Goal: Transaction & Acquisition: Book appointment/travel/reservation

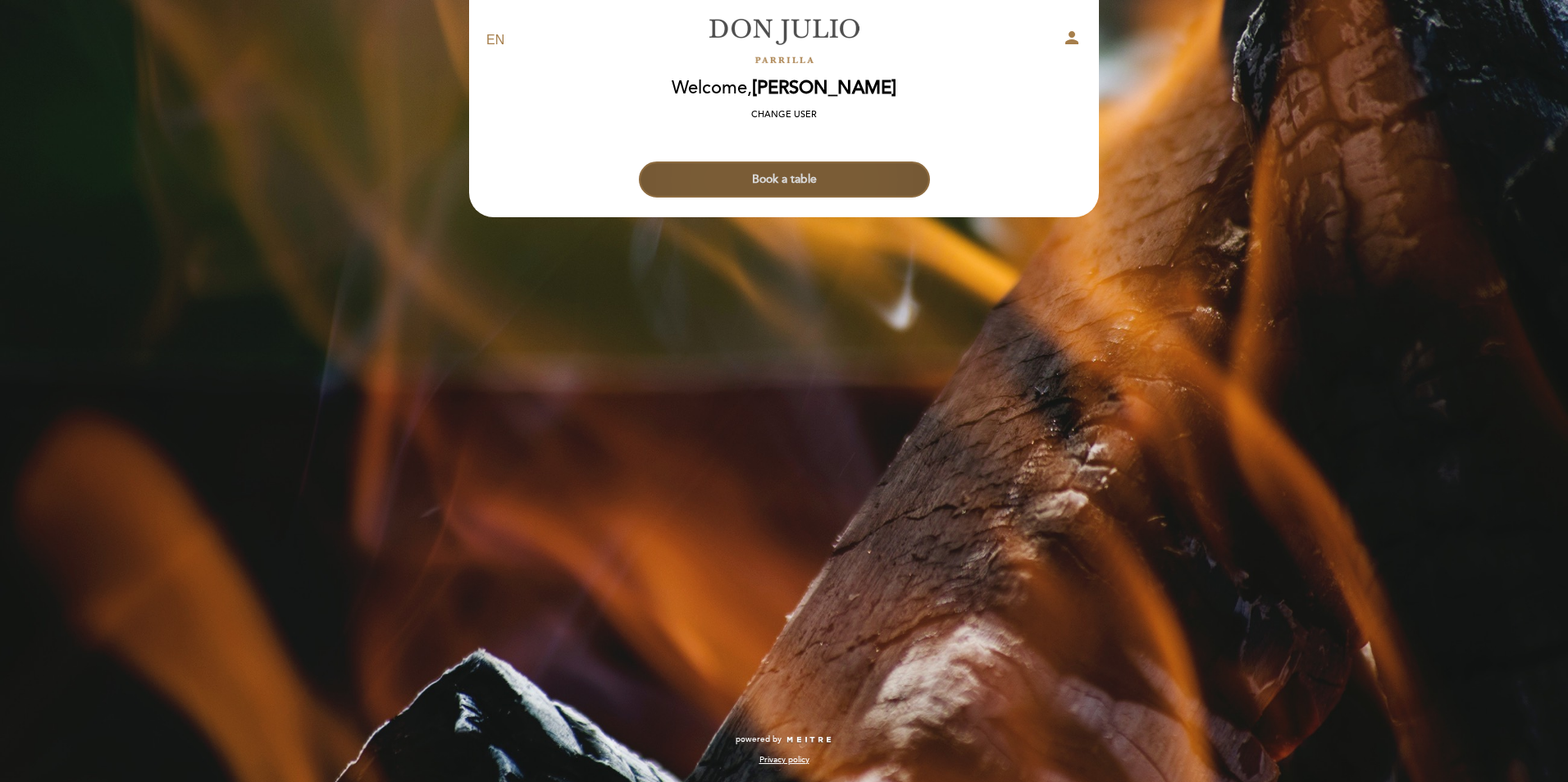
click at [891, 181] on button "Book a table" at bounding box center [784, 179] width 291 height 36
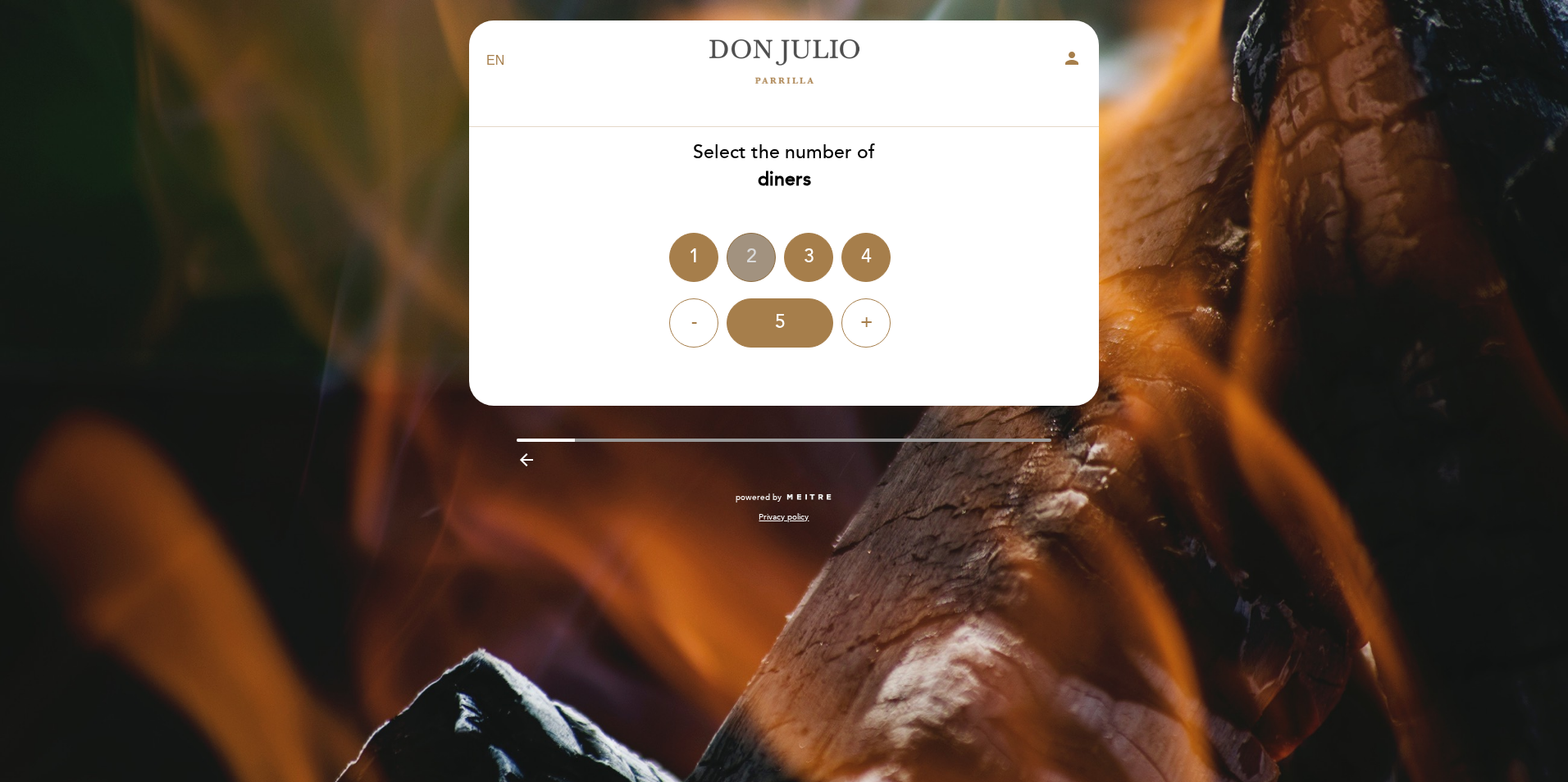
click at [761, 261] on div "2" at bounding box center [751, 257] width 49 height 49
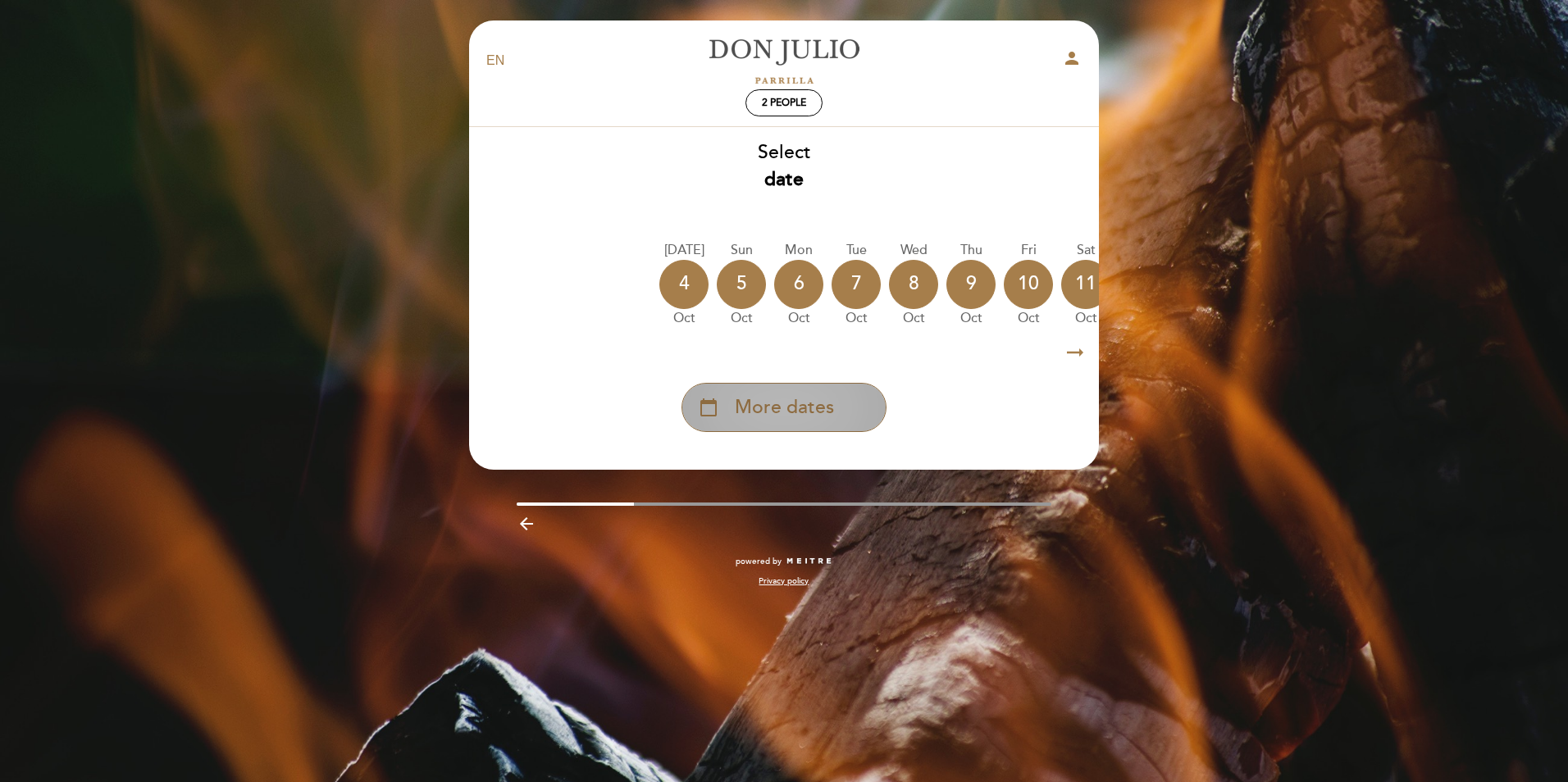
click at [810, 401] on span "More dates" at bounding box center [784, 407] width 99 height 27
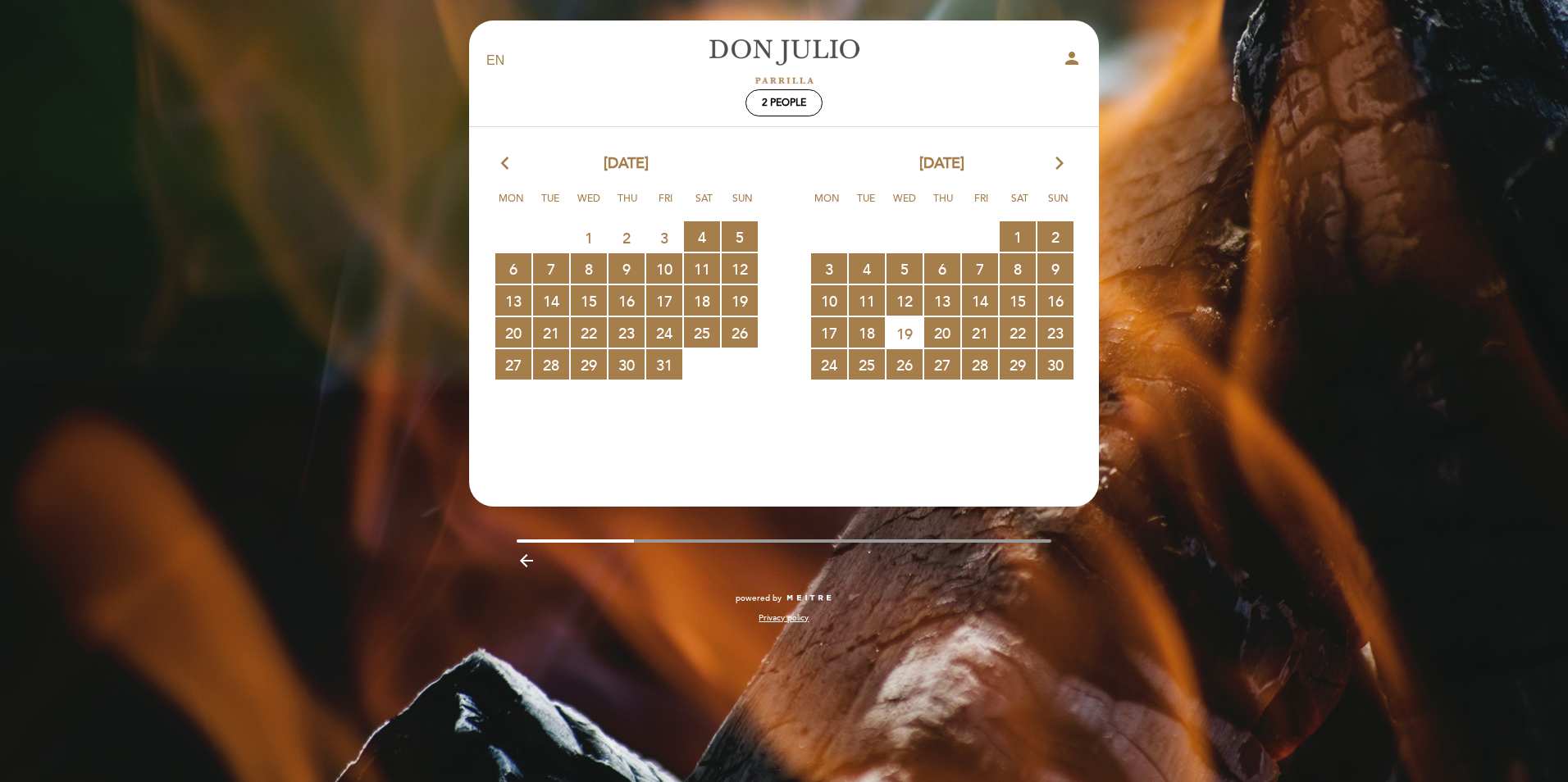
click at [1053, 154] on icon "arrow_forward_ios" at bounding box center [1059, 163] width 14 height 21
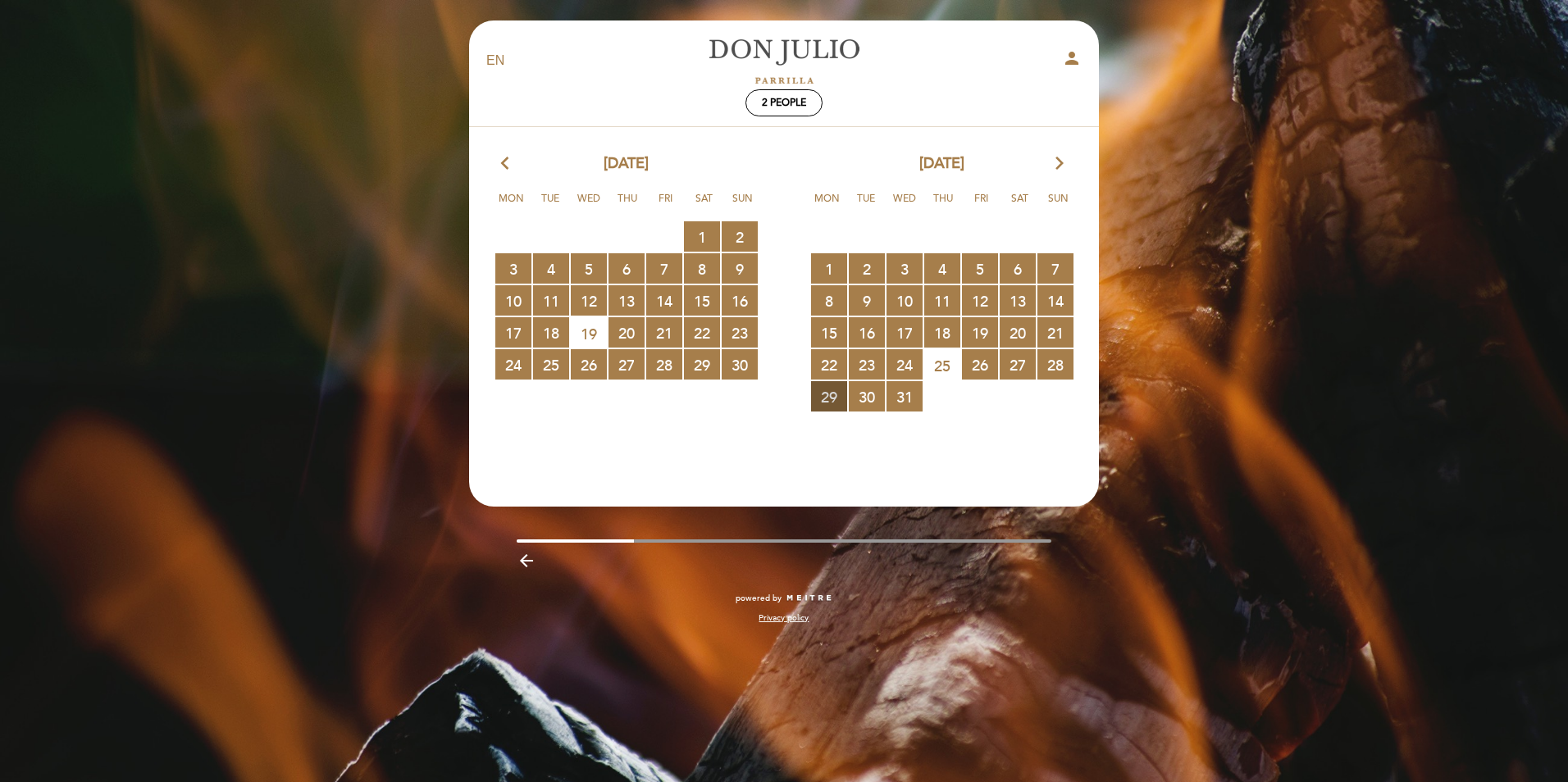
click at [831, 401] on span "29 RESERVATIONS AVAILABLE" at bounding box center [829, 396] width 36 height 30
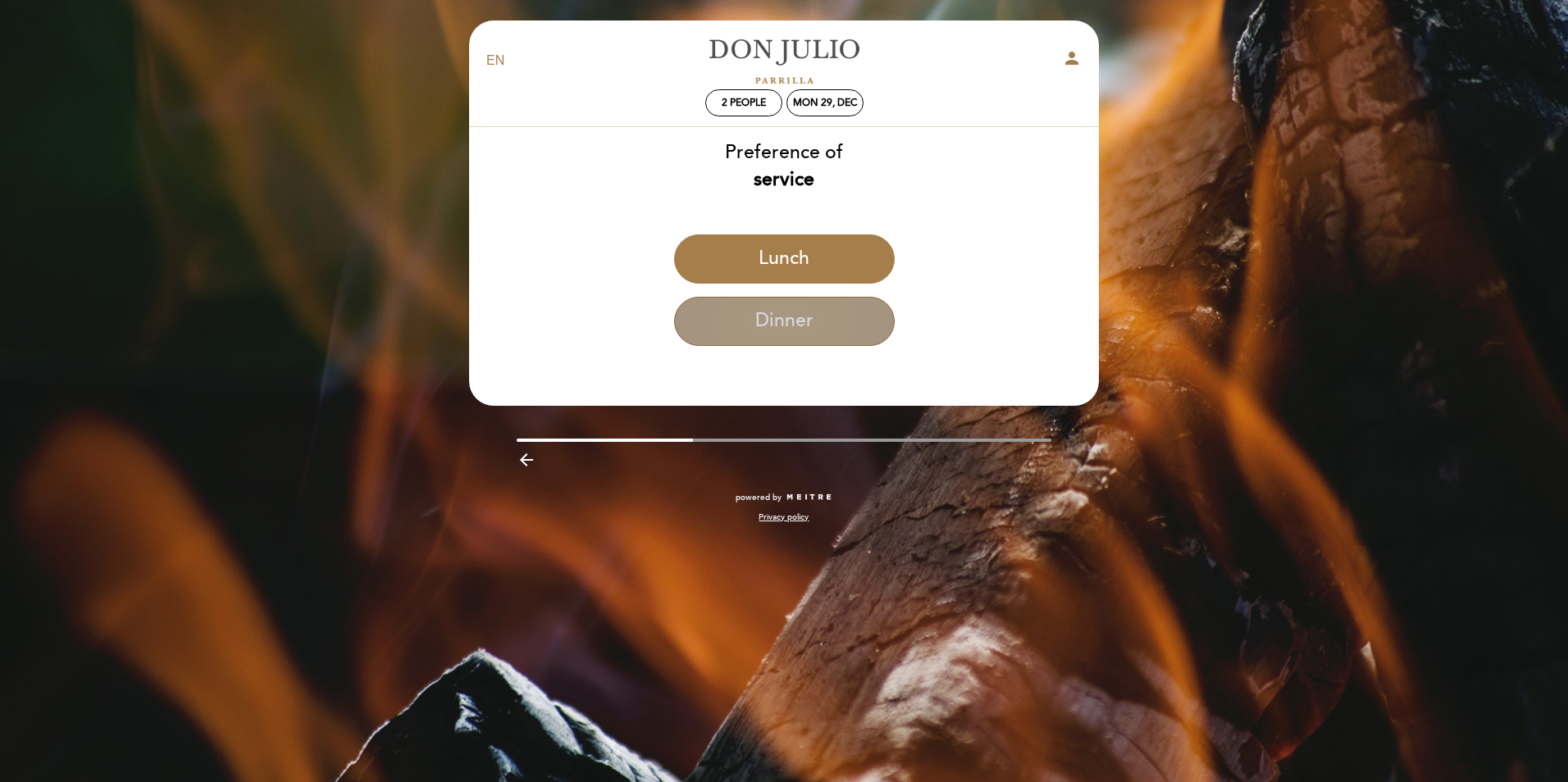
click at [798, 336] on button "Dinner" at bounding box center [784, 321] width 221 height 49
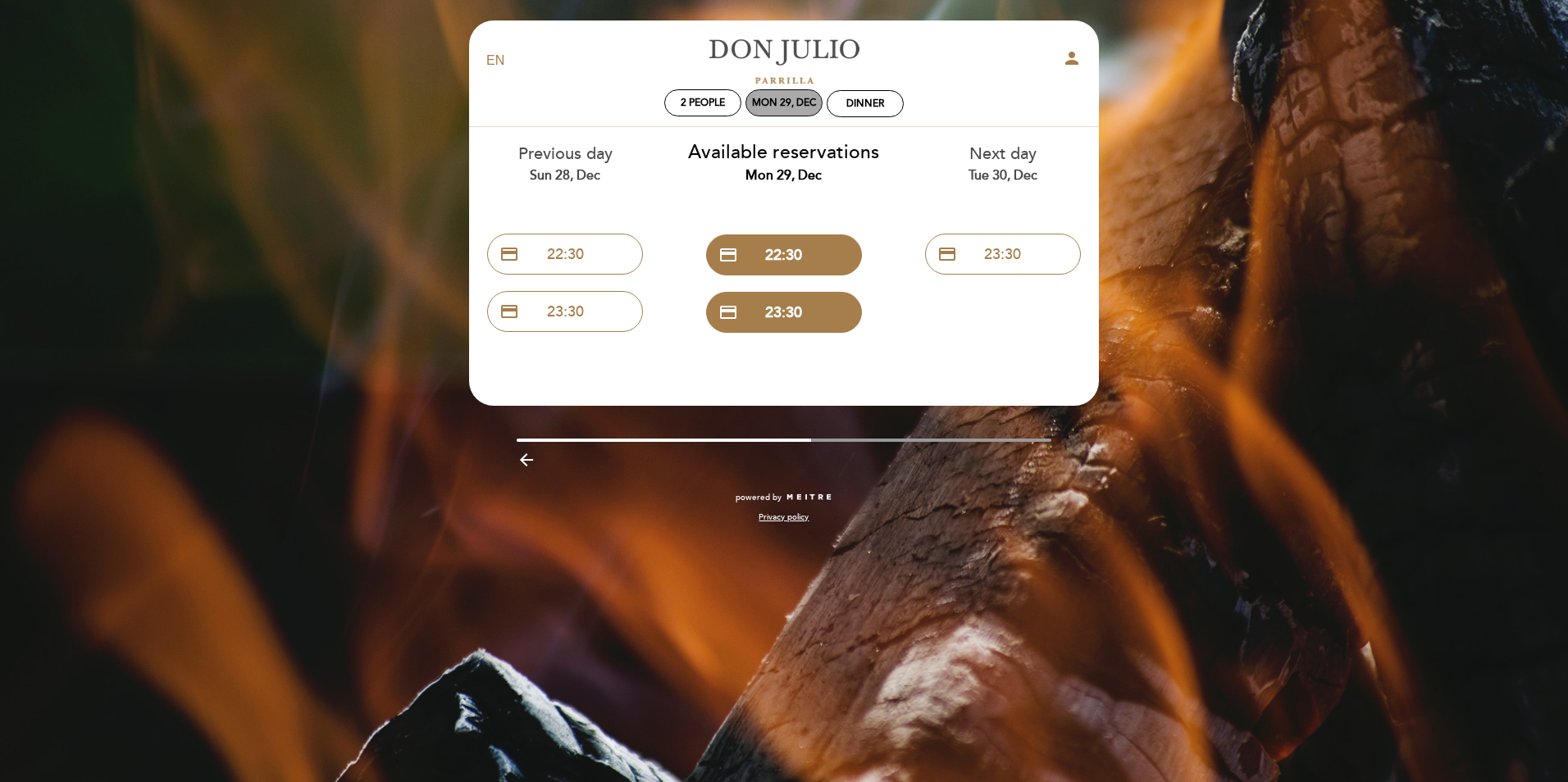
click at [773, 95] on div "Mon 29, Dec" at bounding box center [783, 103] width 77 height 27
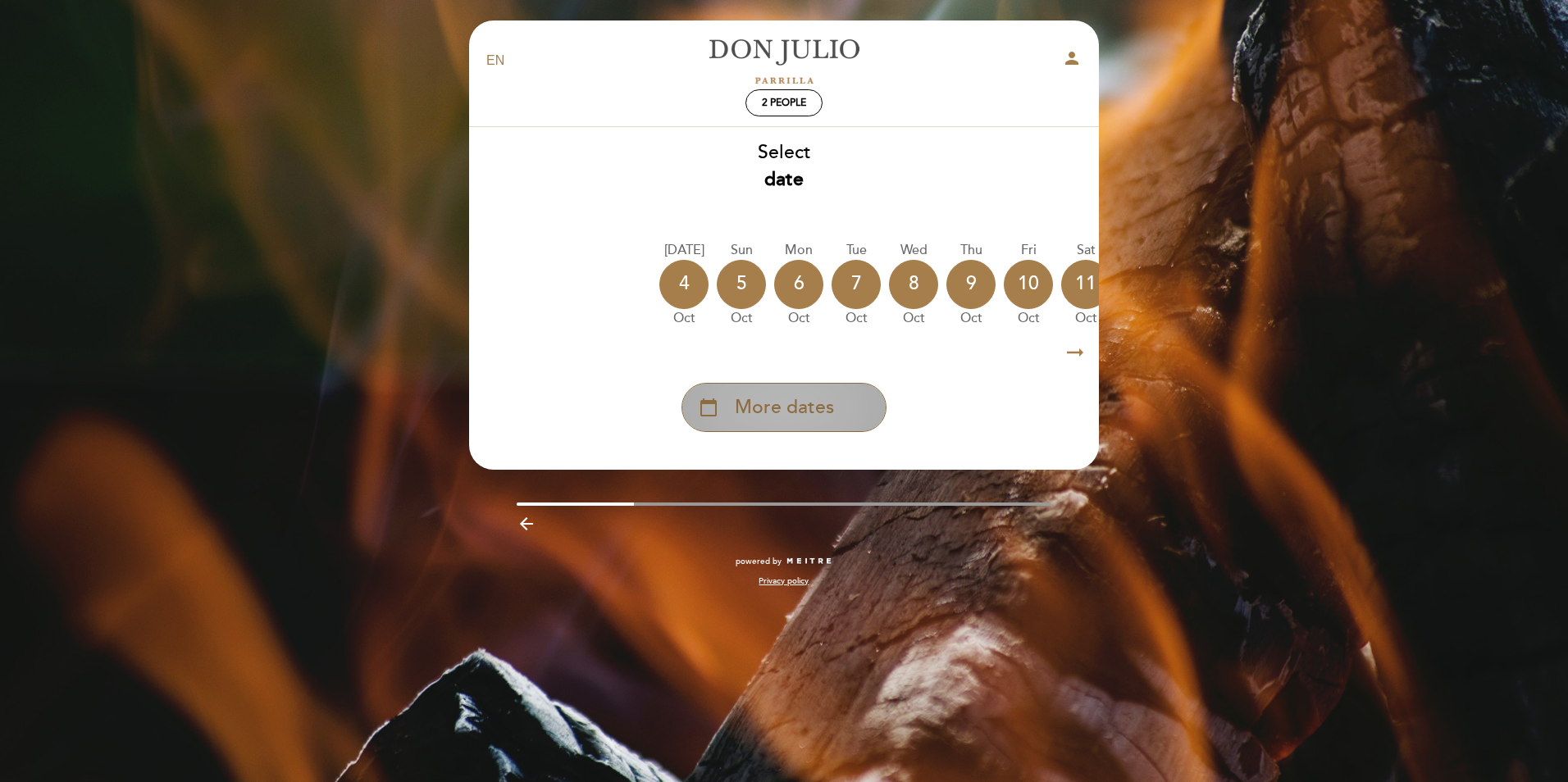
click at [835, 406] on div "calendar_today More dates" at bounding box center [784, 407] width 205 height 49
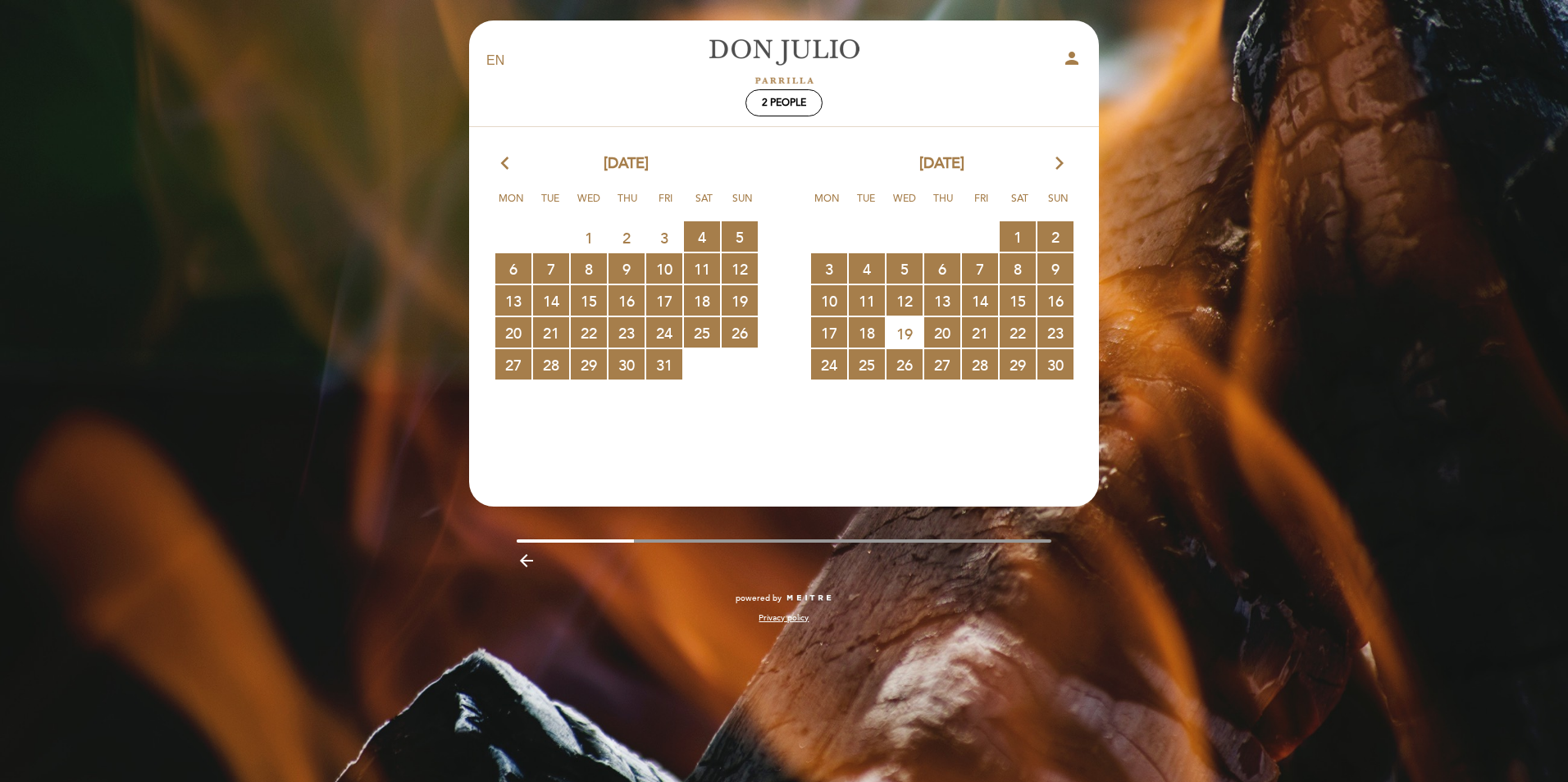
click at [1055, 161] on icon "arrow_forward_ios" at bounding box center [1059, 163] width 14 height 21
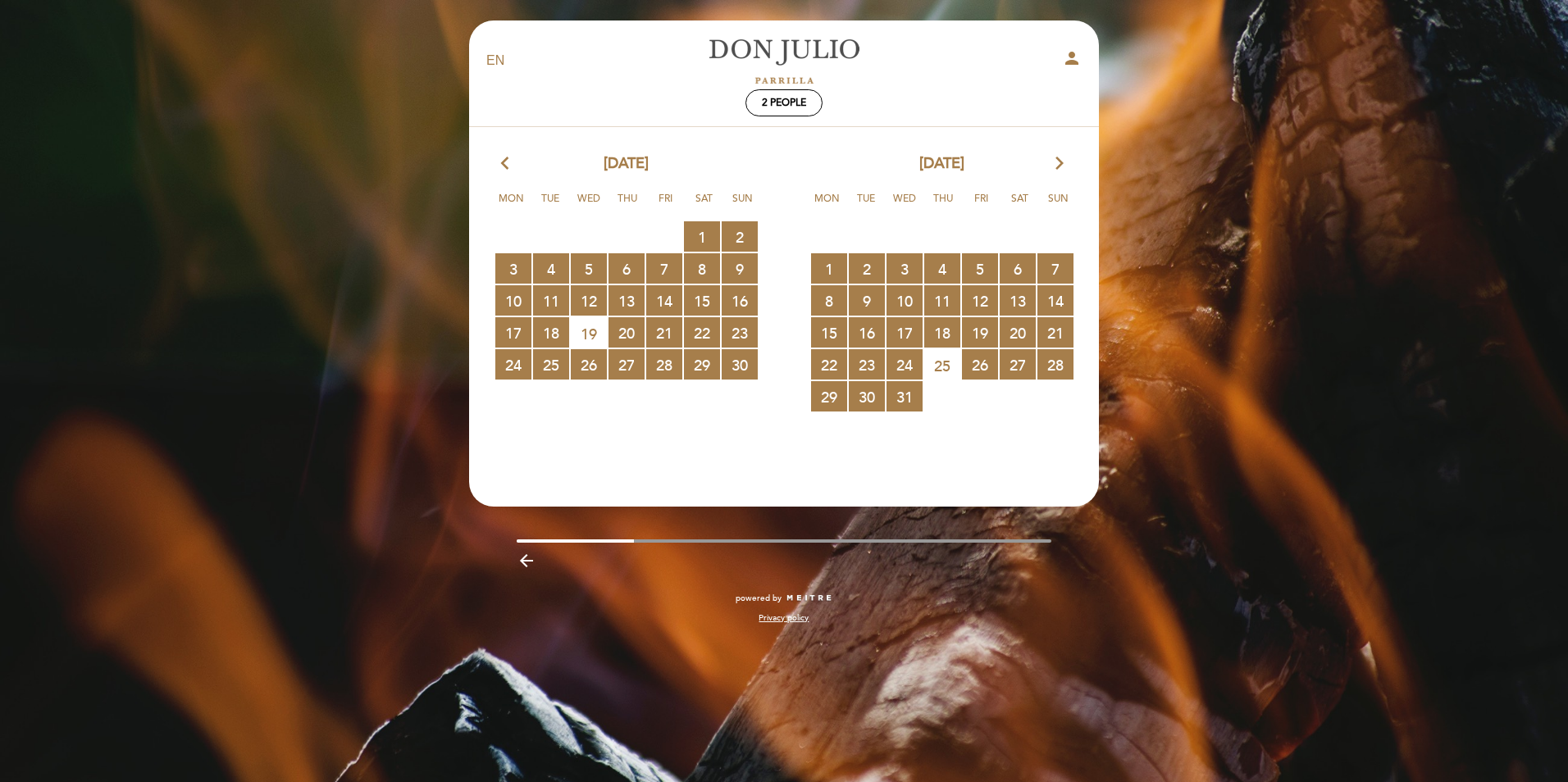
click at [1066, 172] on icon "arrow_forward_ios" at bounding box center [1059, 163] width 14 height 21
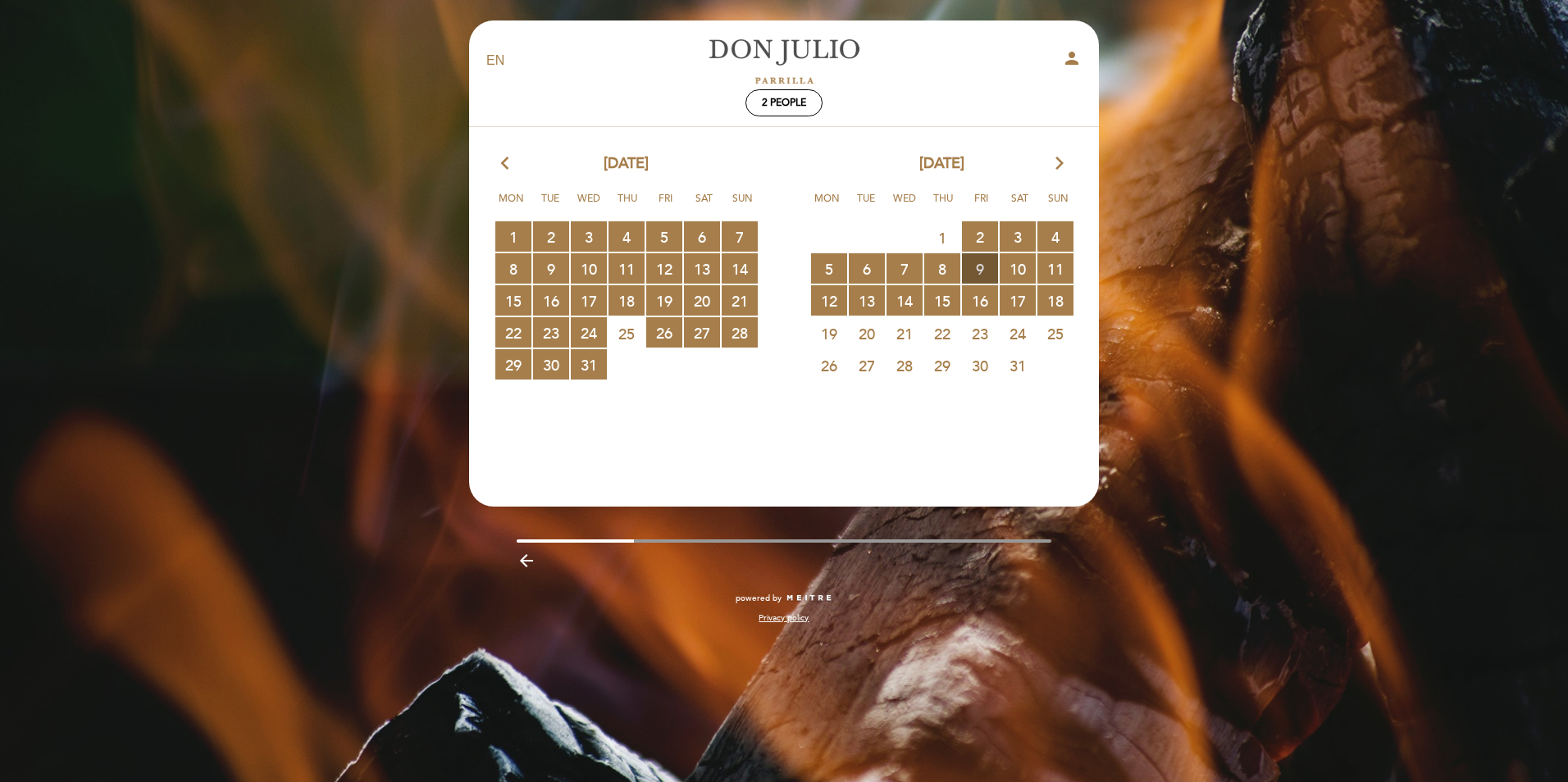
click at [966, 280] on span "9 RESERVATIONS AVAILABLE" at bounding box center [979, 269] width 36 height 30
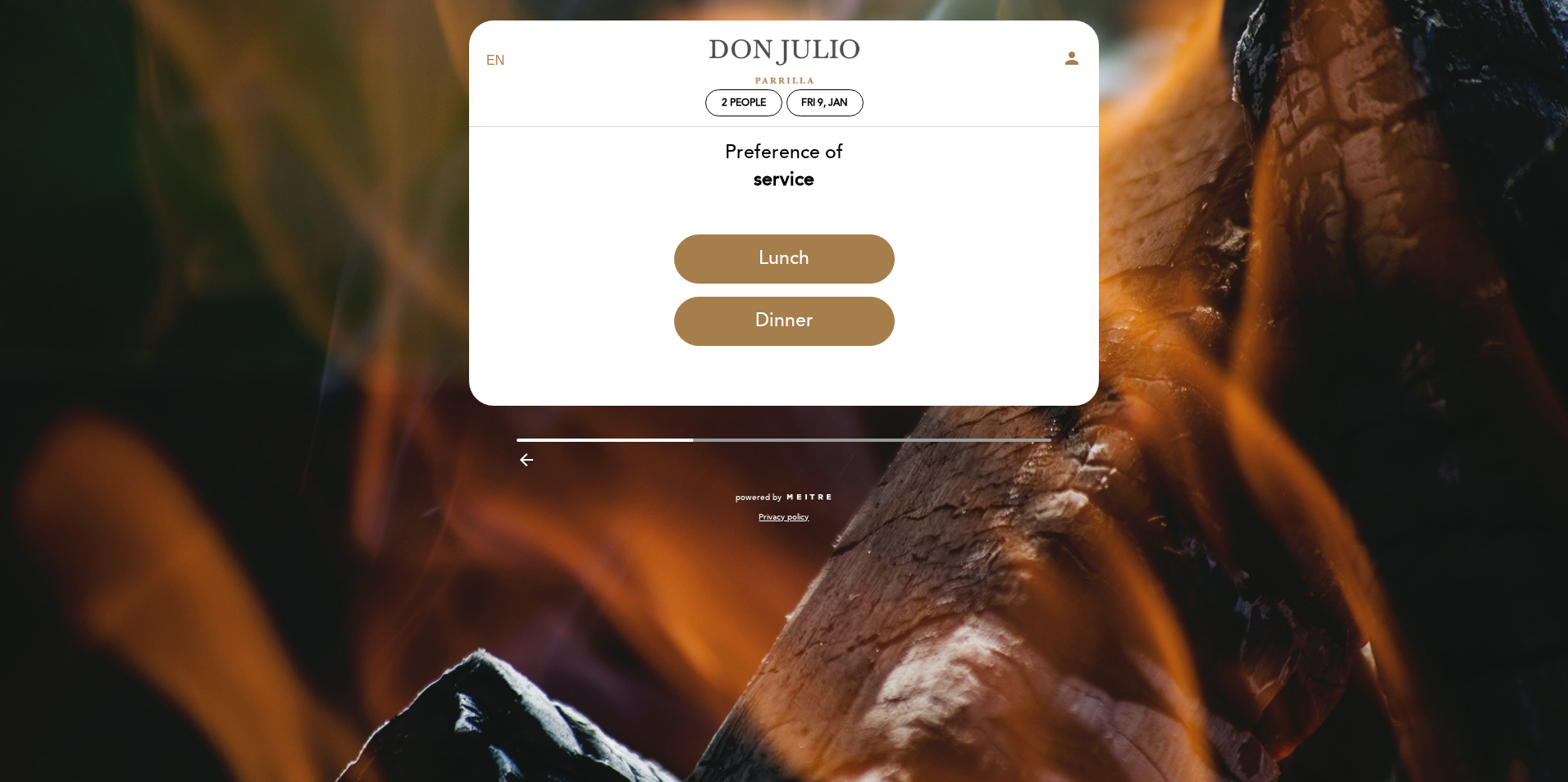
click at [855, 348] on div "Dinner" at bounding box center [784, 328] width 631 height 63
click at [838, 335] on button "Dinner" at bounding box center [784, 321] width 221 height 49
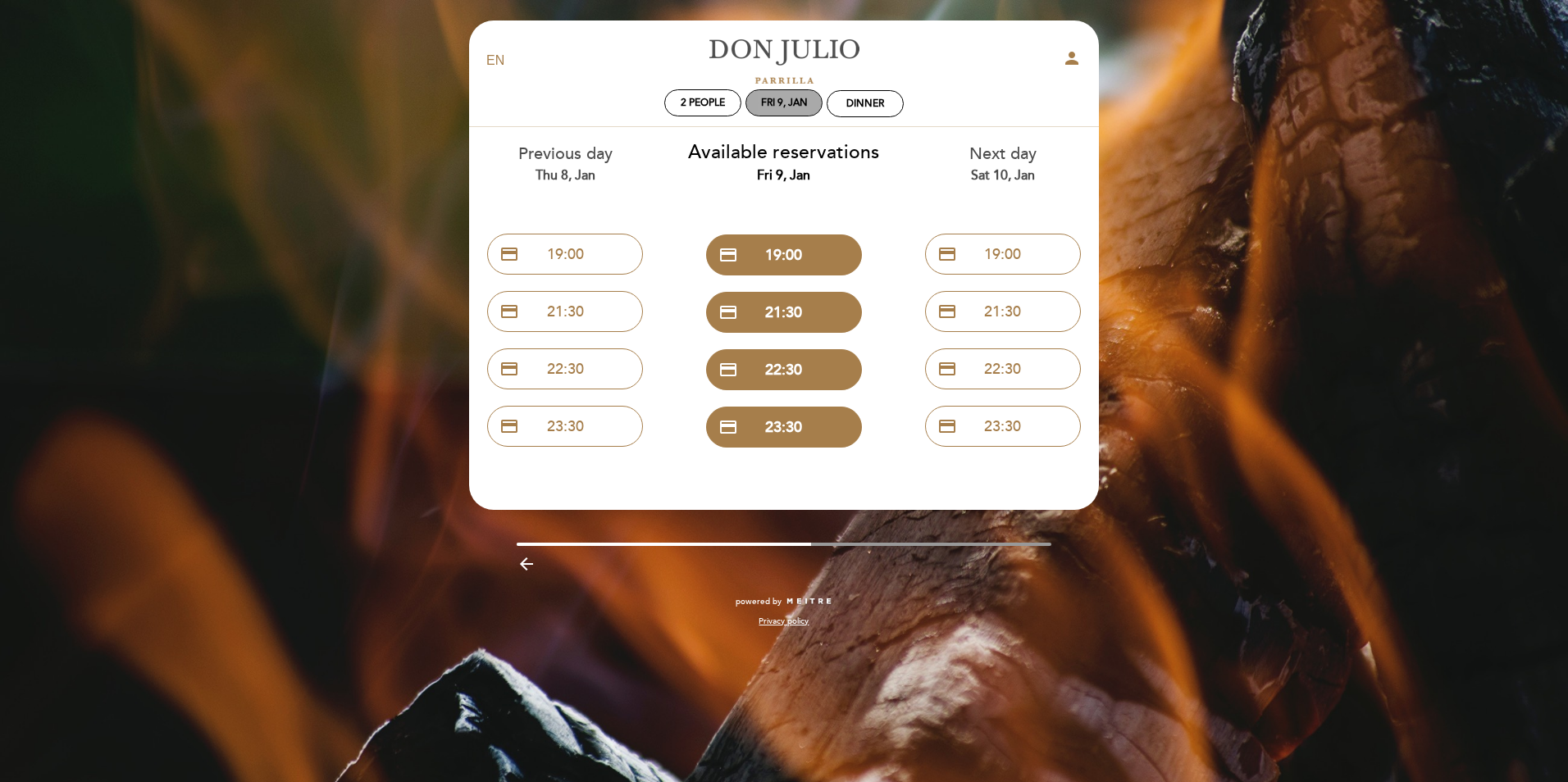
click at [807, 109] on div "Fri 9, Jan" at bounding box center [783, 103] width 77 height 27
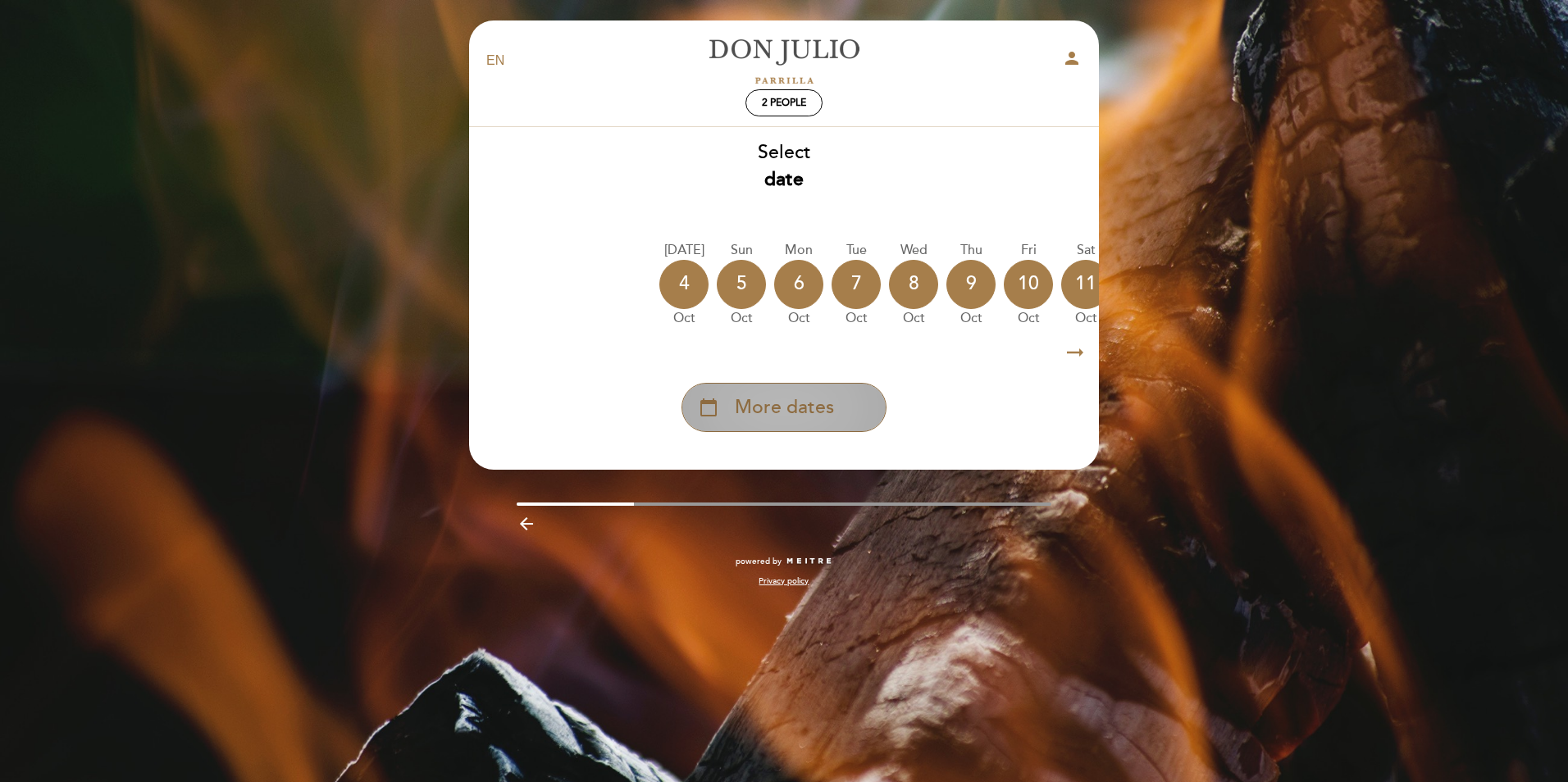
click at [802, 393] on div "calendar_today More dates" at bounding box center [784, 407] width 205 height 49
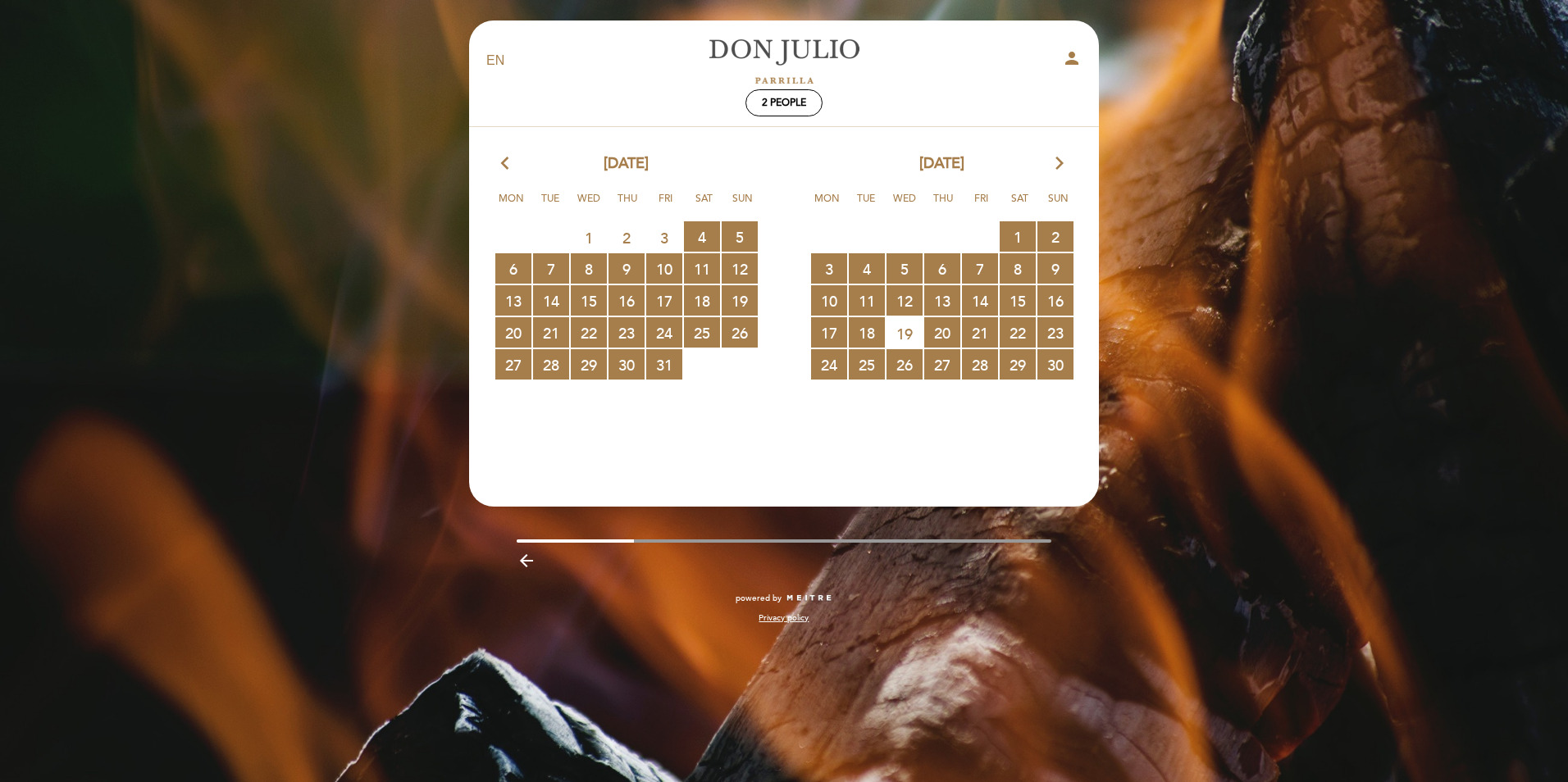
click at [1055, 169] on icon "arrow_forward_ios" at bounding box center [1059, 163] width 14 height 21
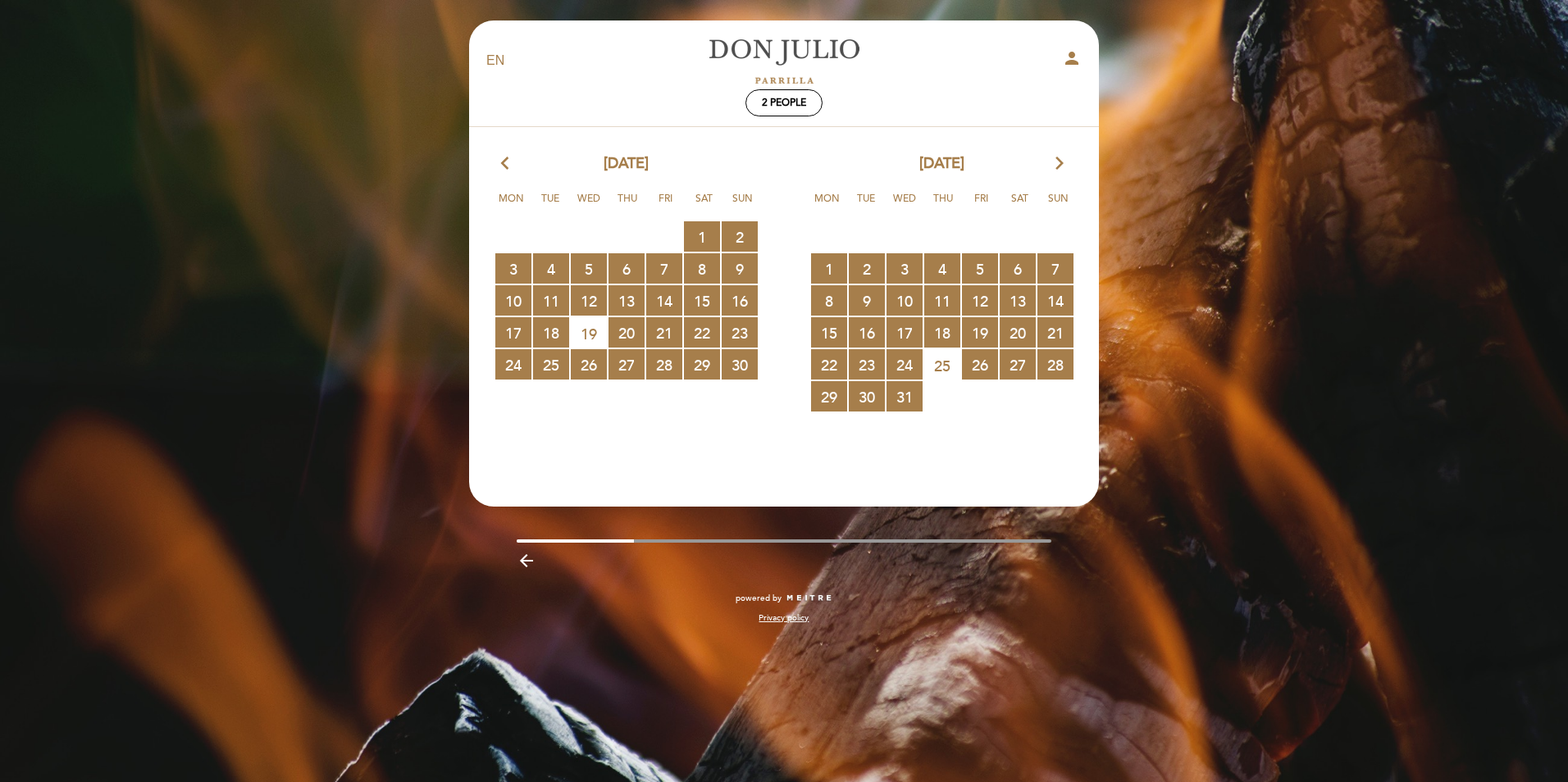
click at [1057, 161] on icon "arrow_forward_ios" at bounding box center [1059, 163] width 14 height 21
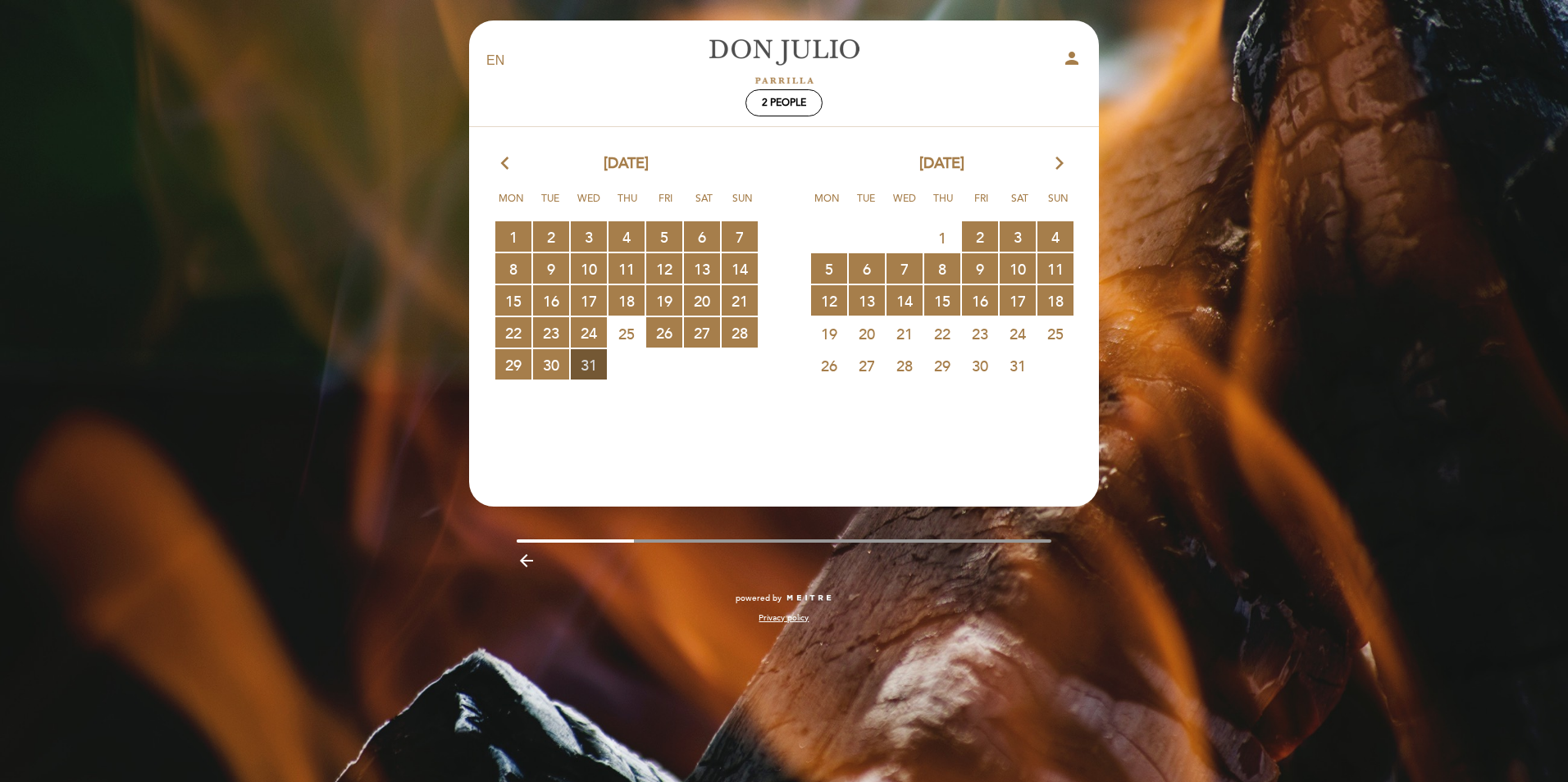
click at [585, 372] on span "31 RESERVATIONS AVAILABLE" at bounding box center [589, 364] width 36 height 30
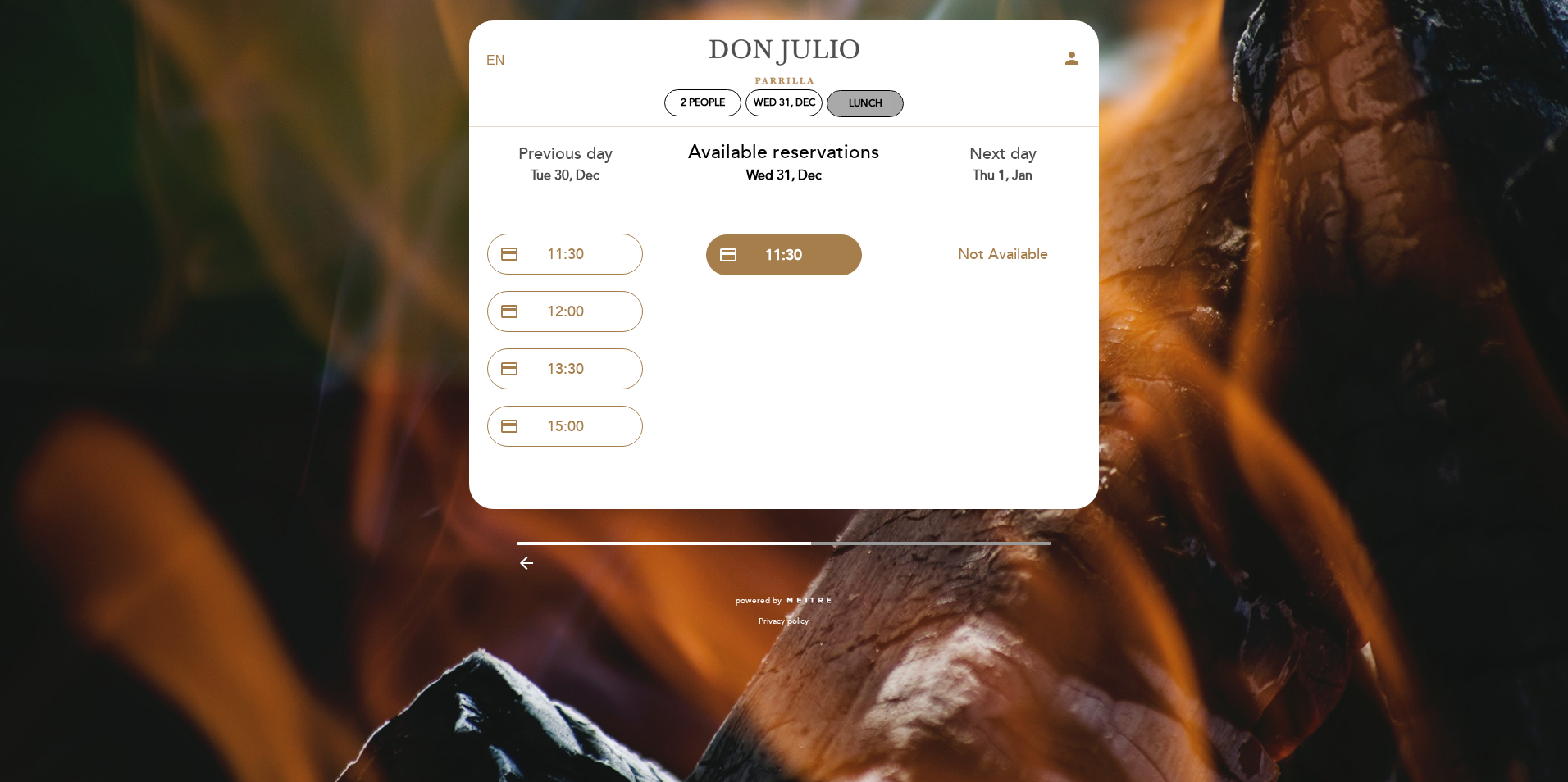
click at [860, 112] on div "Lunch" at bounding box center [864, 104] width 75 height 25
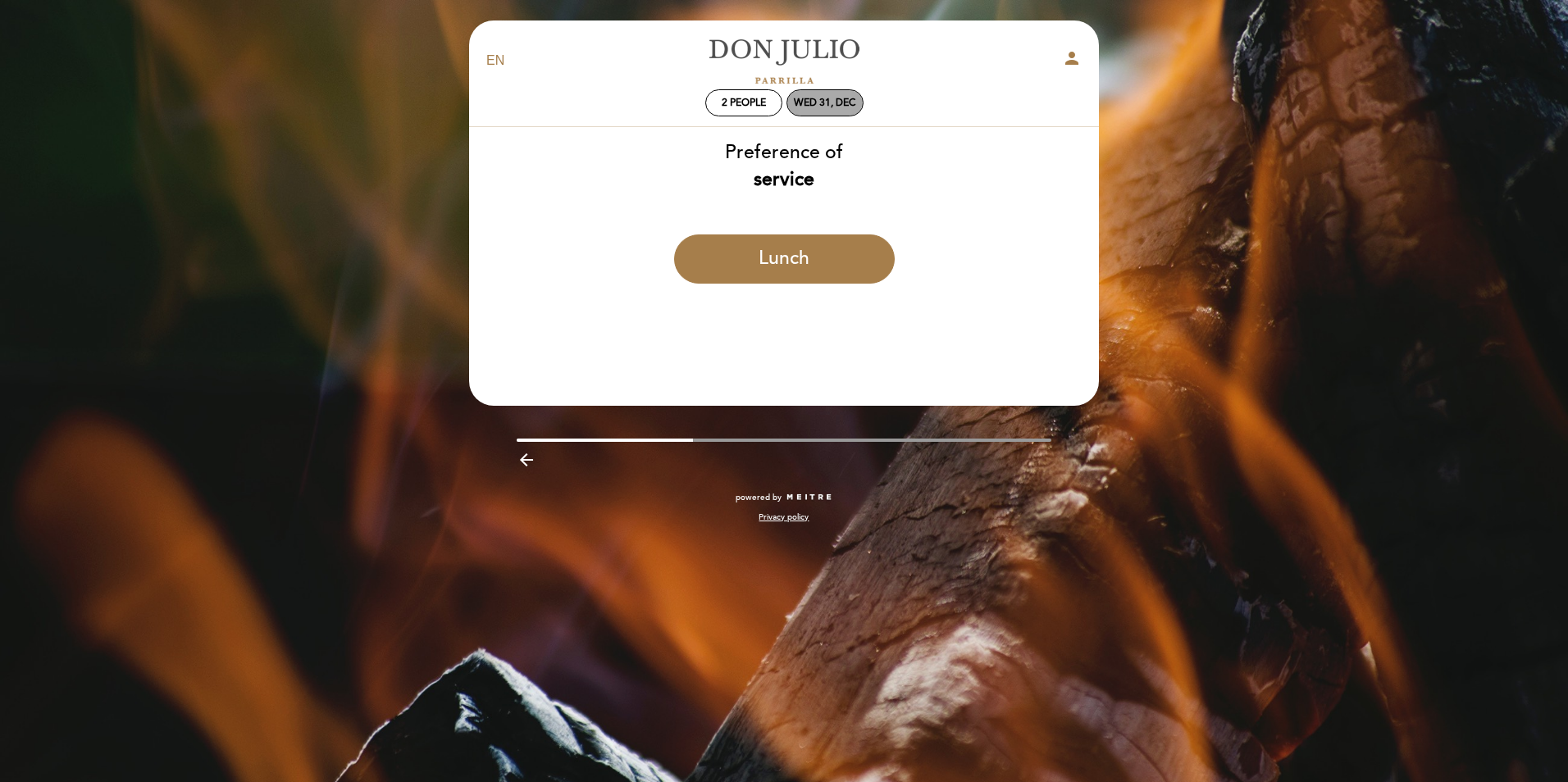
click at [831, 105] on div "Wed 31, Dec" at bounding box center [824, 102] width 62 height 13
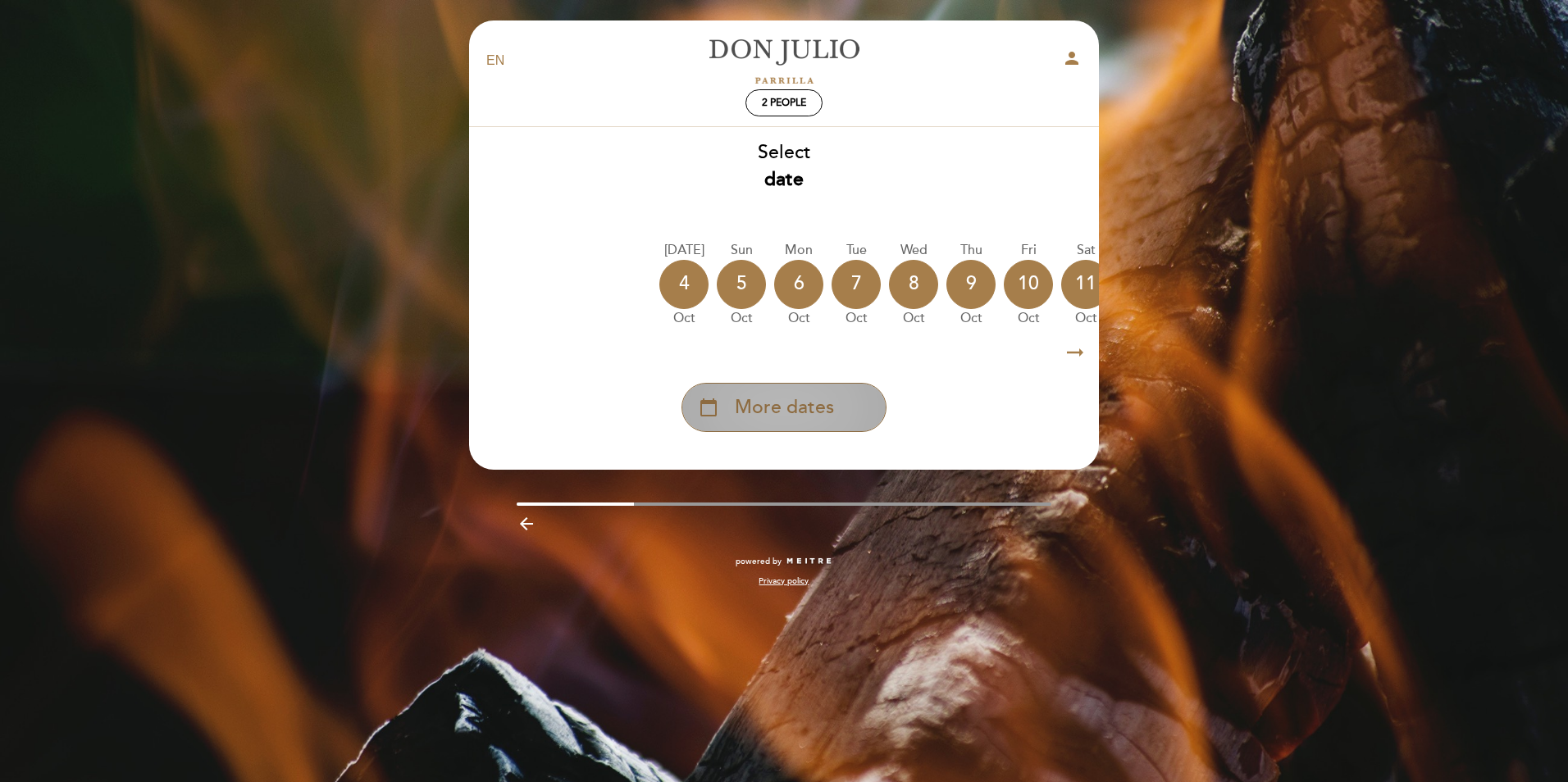
click at [830, 396] on span "More dates" at bounding box center [784, 407] width 99 height 27
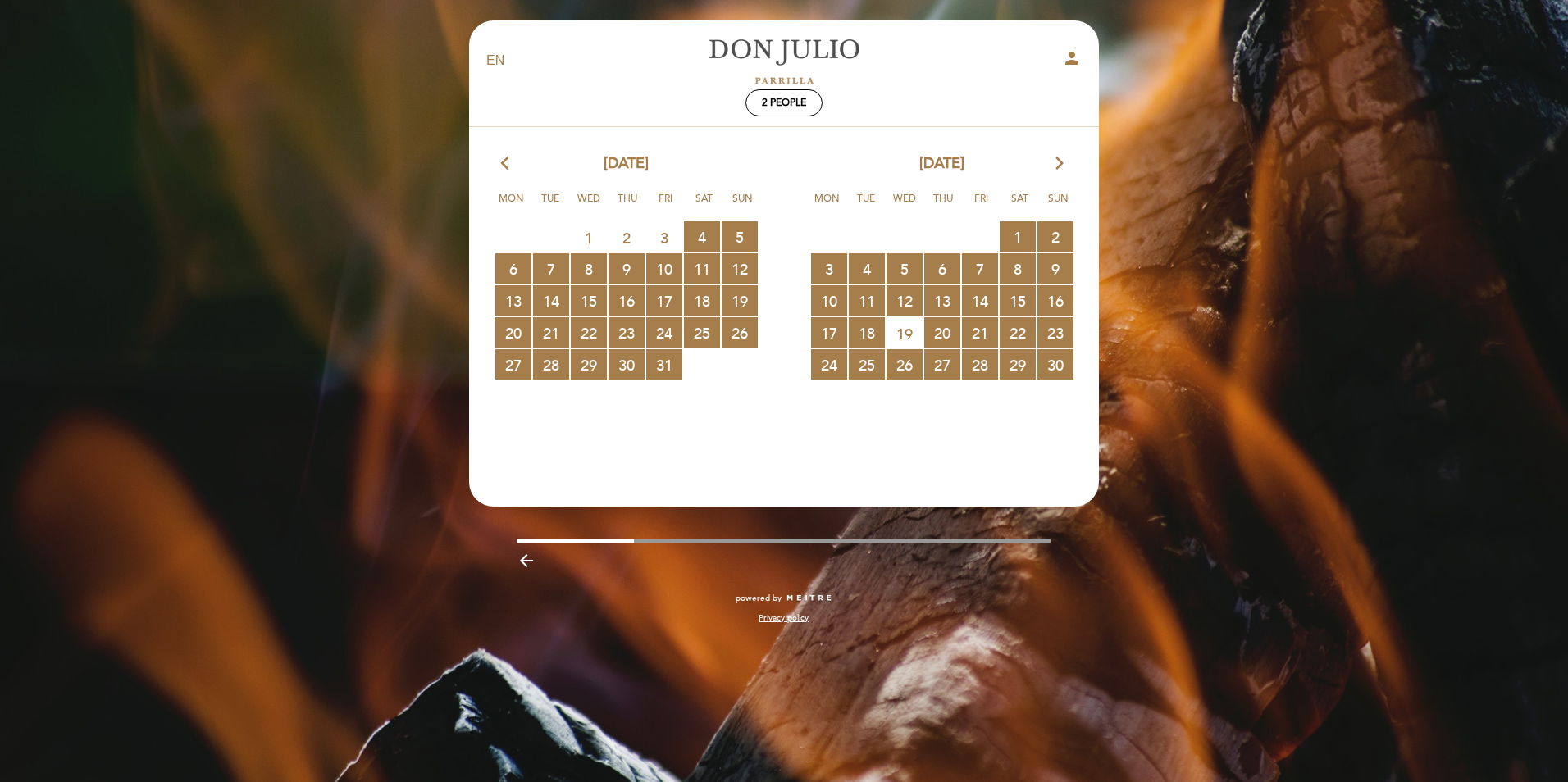
click at [1060, 160] on icon "arrow_forward_ios" at bounding box center [1059, 163] width 14 height 21
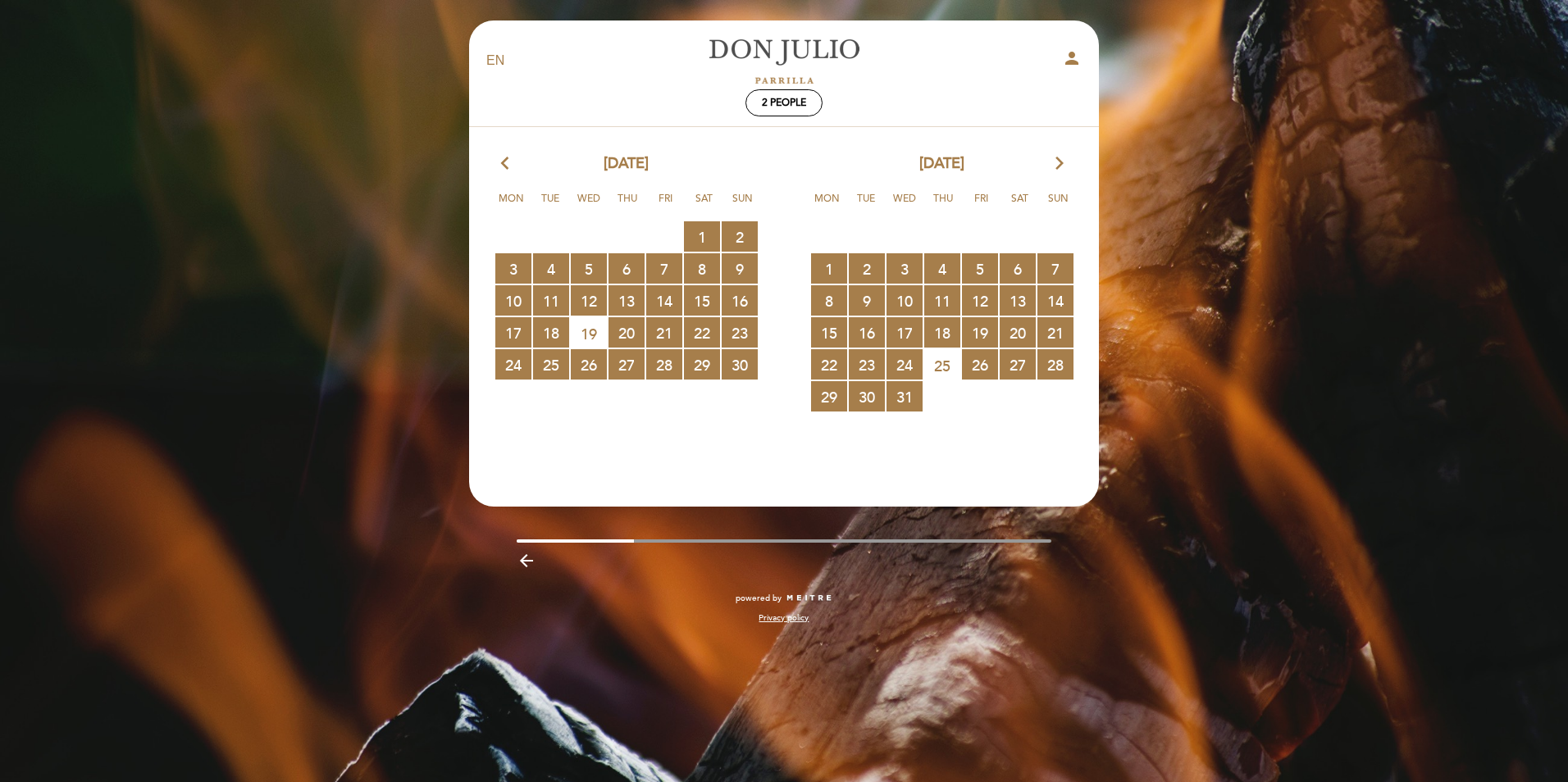
click at [1060, 160] on icon "arrow_forward_ios" at bounding box center [1059, 163] width 14 height 21
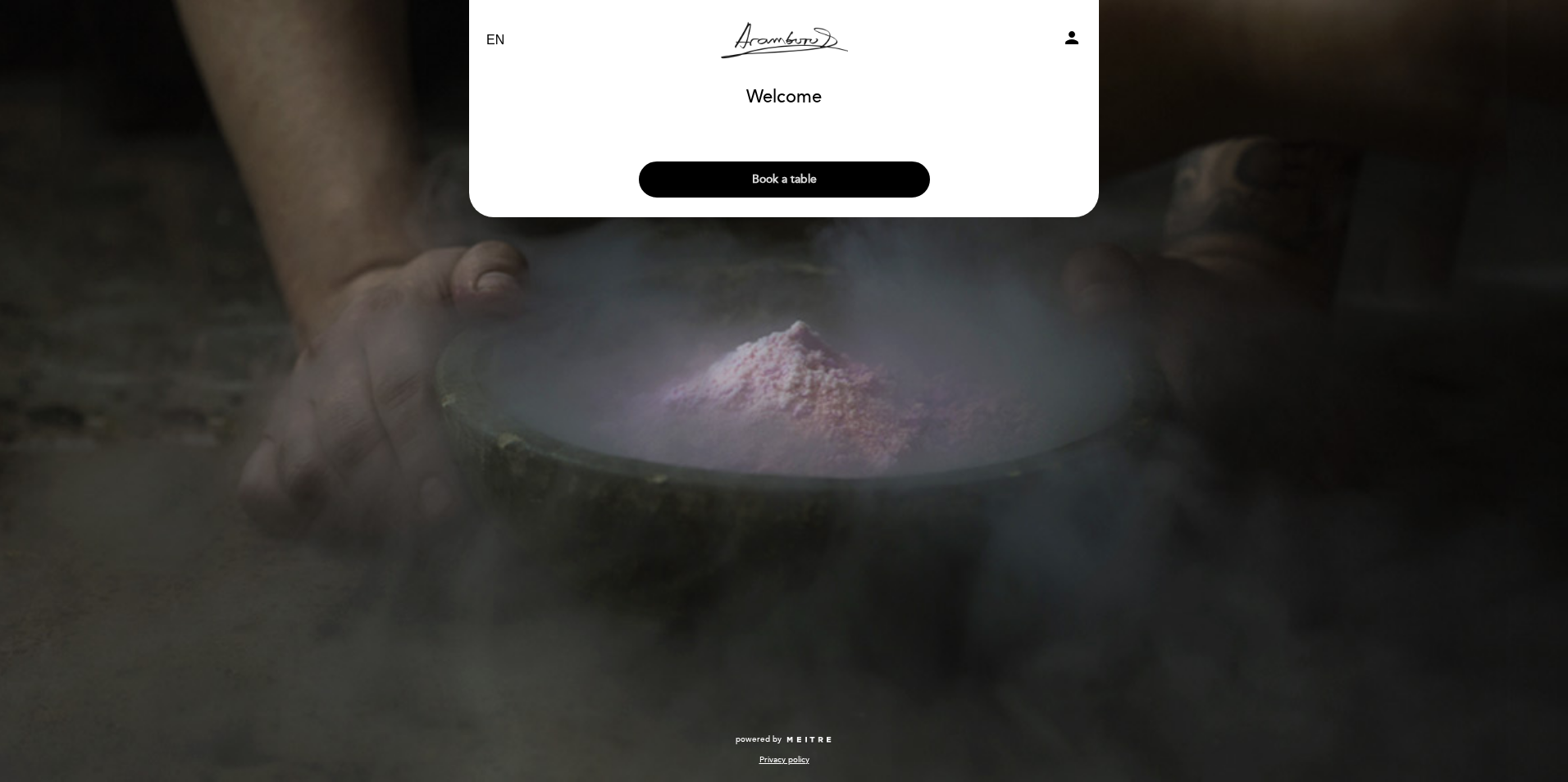
click at [809, 172] on button "Book a table" at bounding box center [784, 179] width 291 height 36
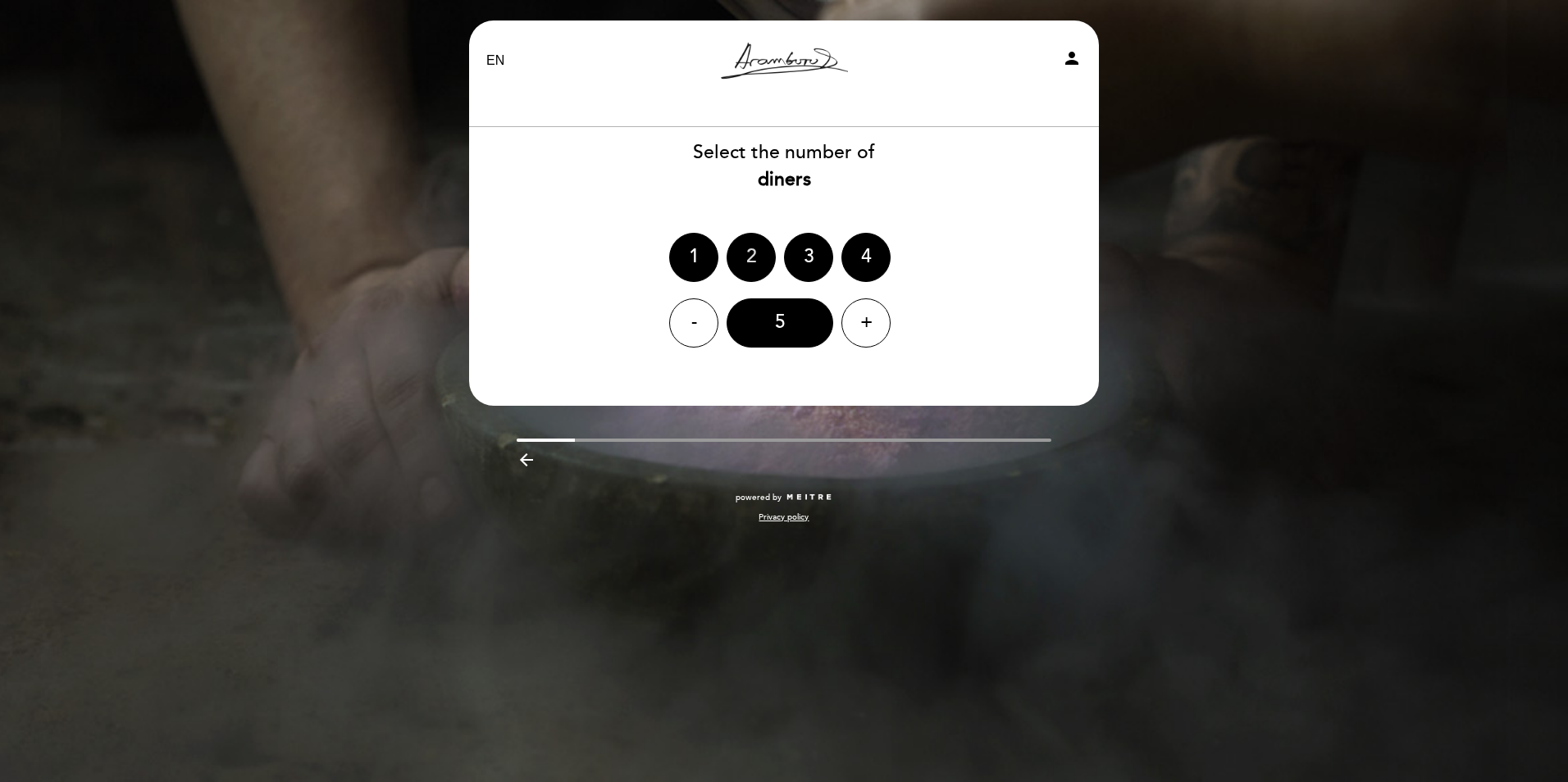
click at [746, 270] on div "2" at bounding box center [751, 257] width 49 height 49
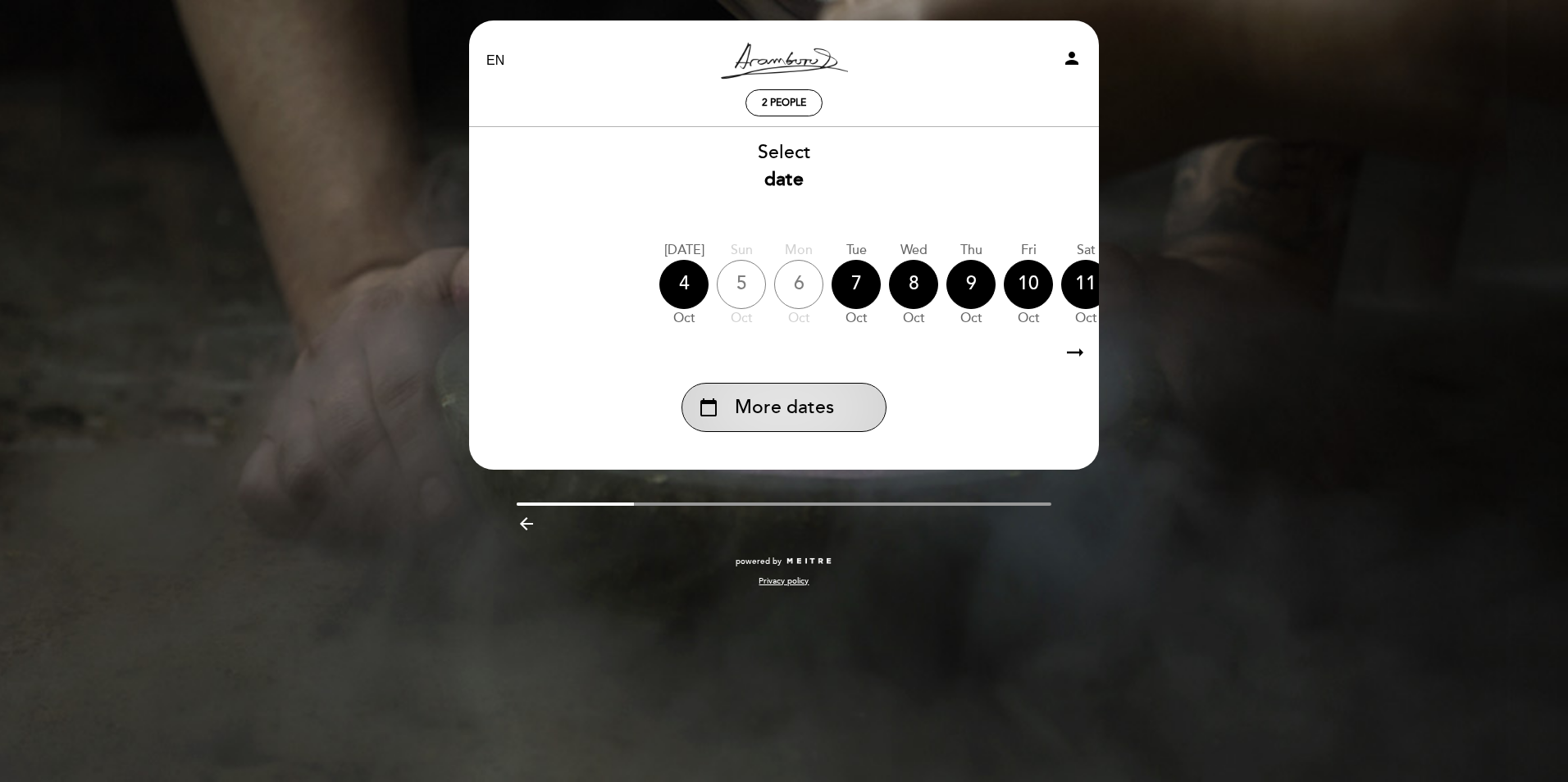
click at [776, 432] on div "calendar_today More dates" at bounding box center [784, 407] width 205 height 49
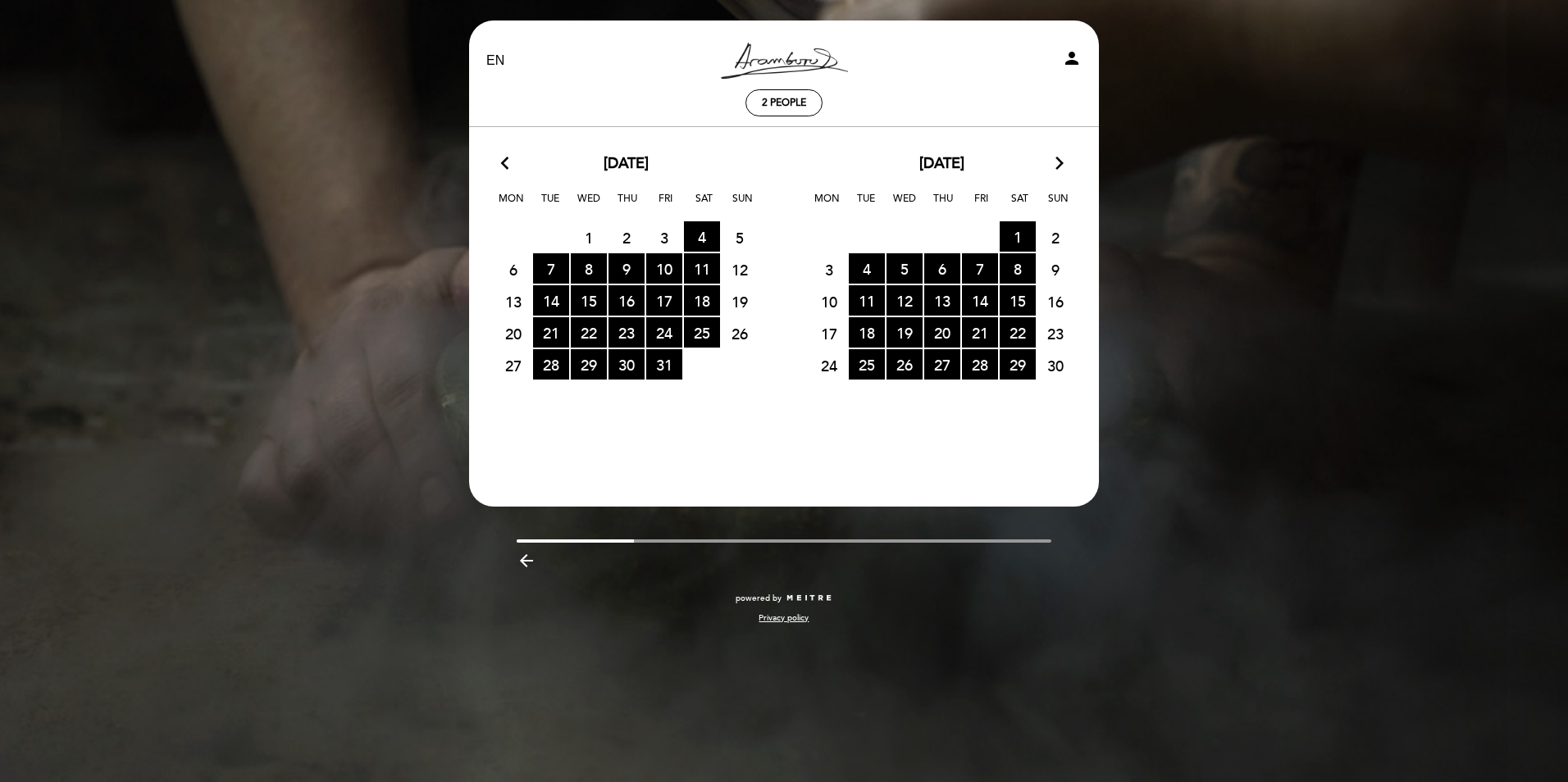
click at [1057, 165] on icon "arrow_forward_ios" at bounding box center [1059, 163] width 14 height 21
